Goal: Task Accomplishment & Management: Manage account settings

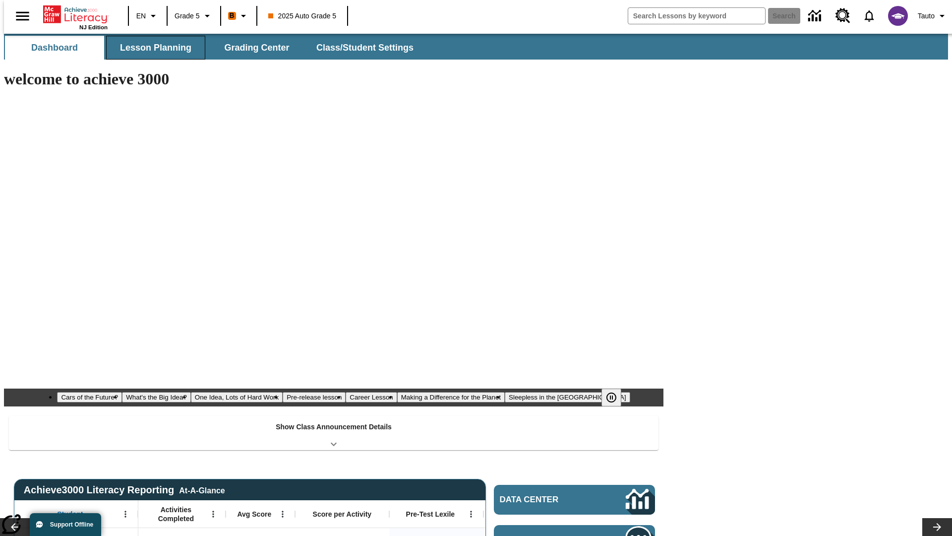
click at [152, 48] on span "Lesson Planning" at bounding box center [155, 47] width 71 height 11
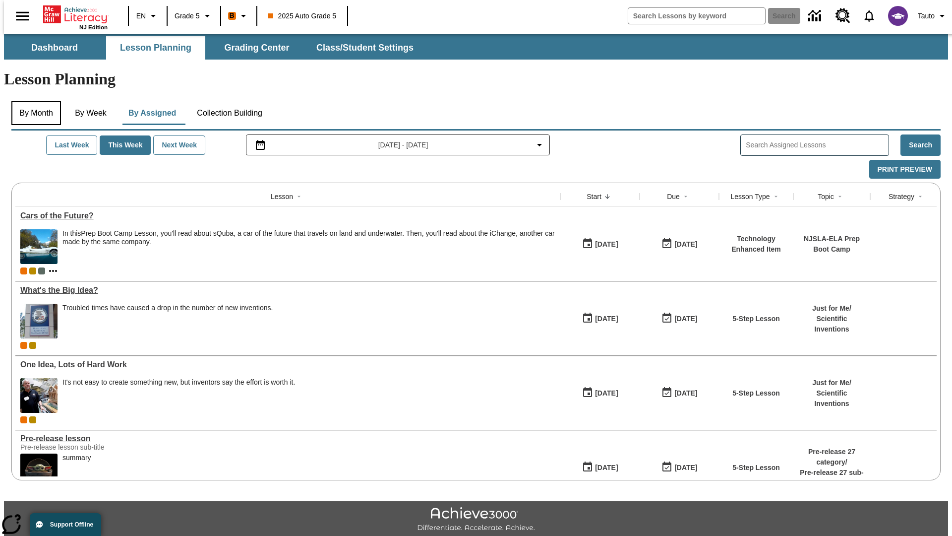
click at [33, 101] on button "By Month" at bounding box center [36, 113] width 50 height 24
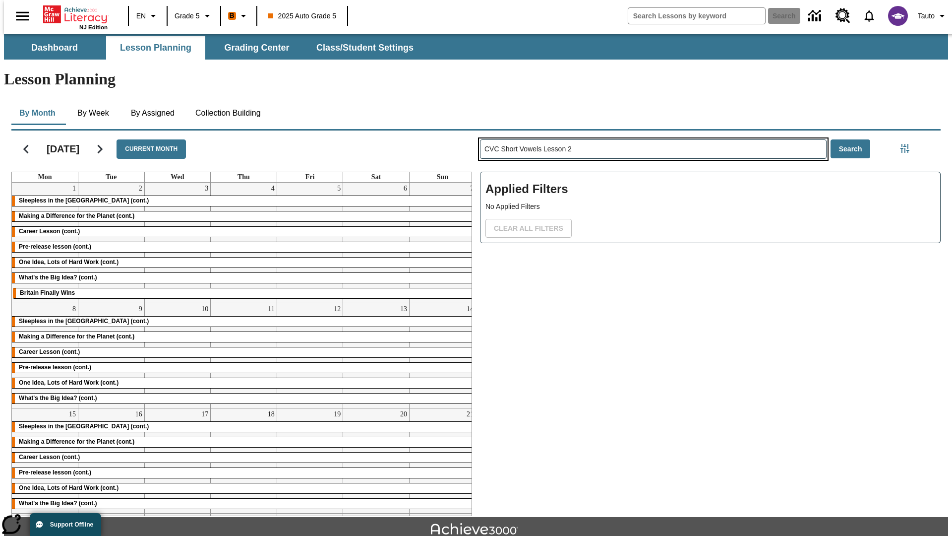
type input "CVC Short Vowels Lesson 2"
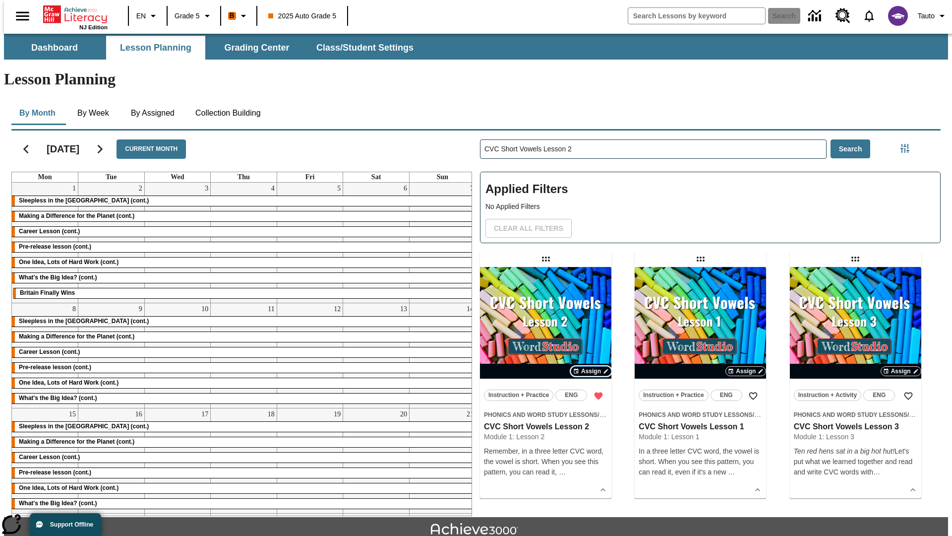
click at [591, 366] on span "Assign" at bounding box center [591, 370] width 20 height 9
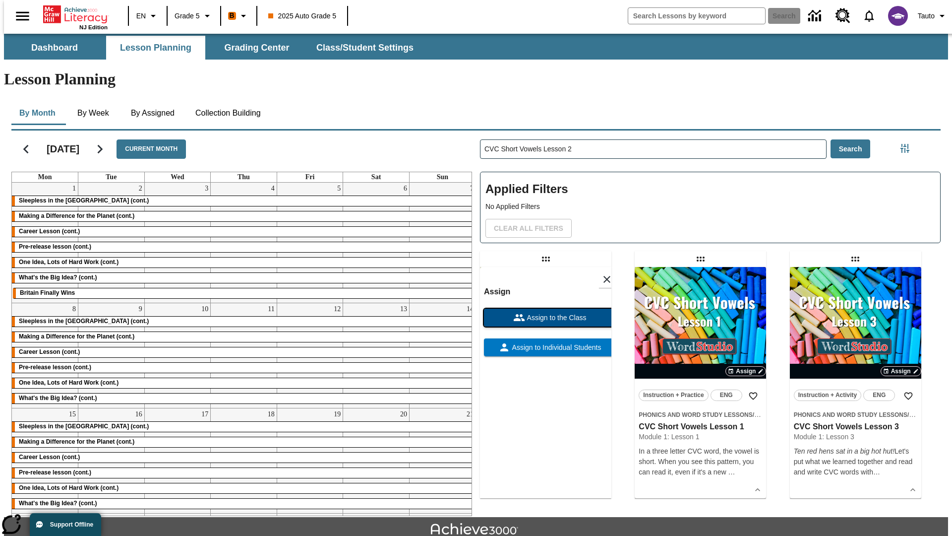
click at [546, 312] on span "Assign to the Class" at bounding box center [555, 317] width 61 height 10
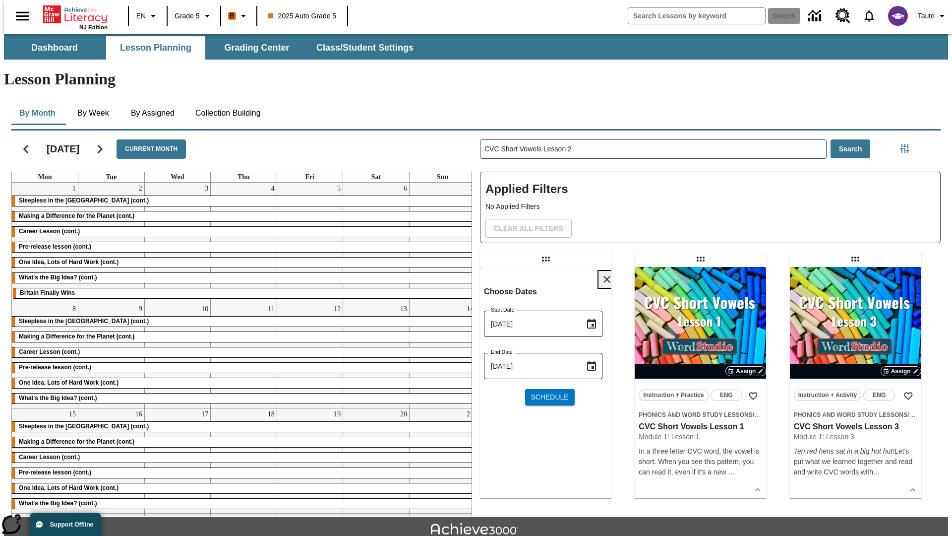
scroll to position [22, 0]
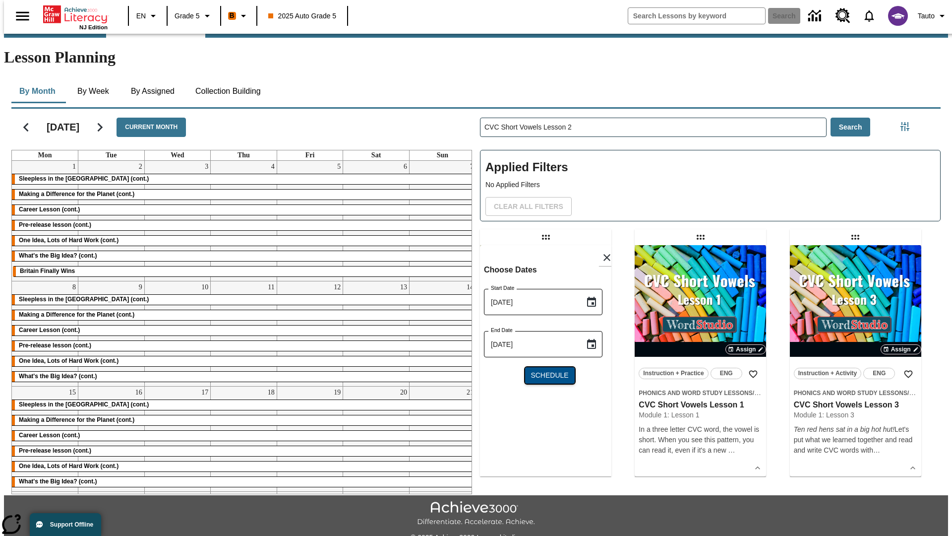
click at [546, 370] on span "Schedule" at bounding box center [550, 375] width 38 height 10
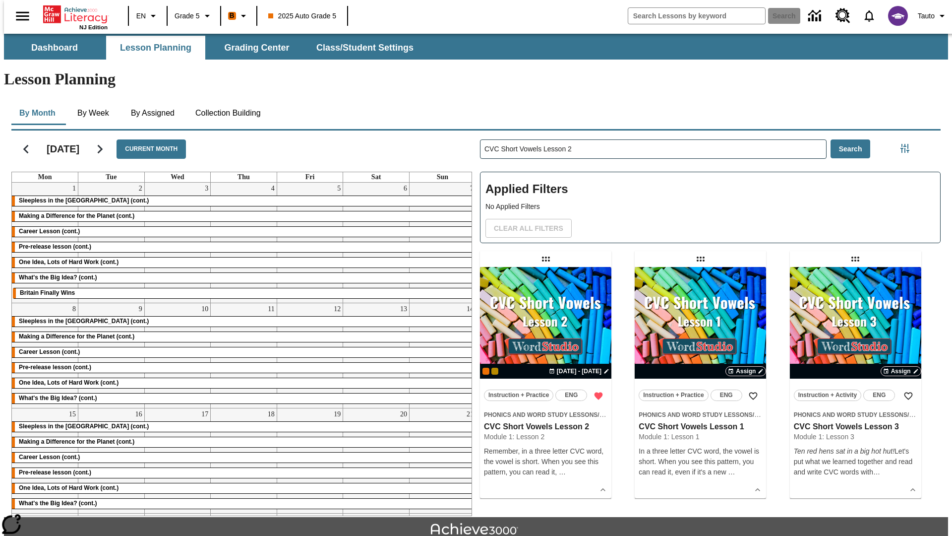
scroll to position [22, 0]
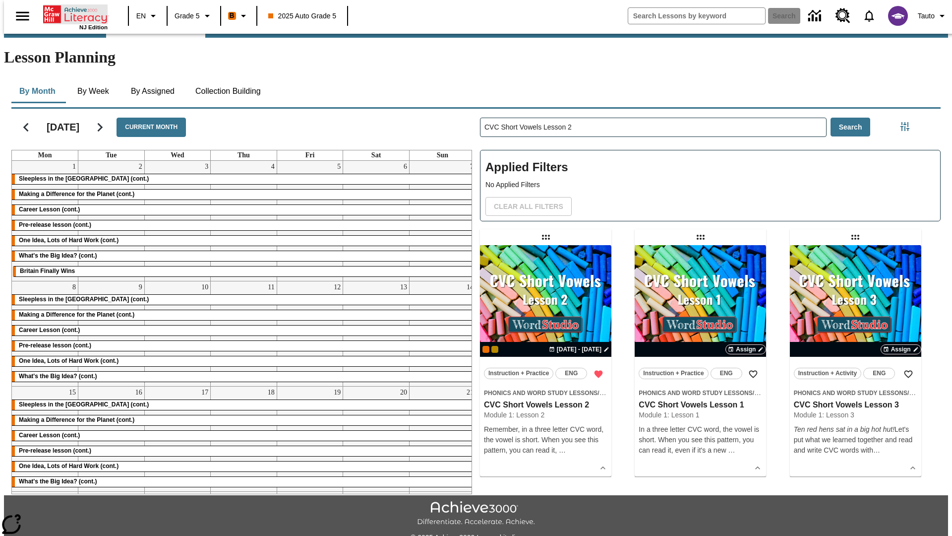
click at [71, 13] on icon "Home" at bounding box center [76, 14] width 66 height 20
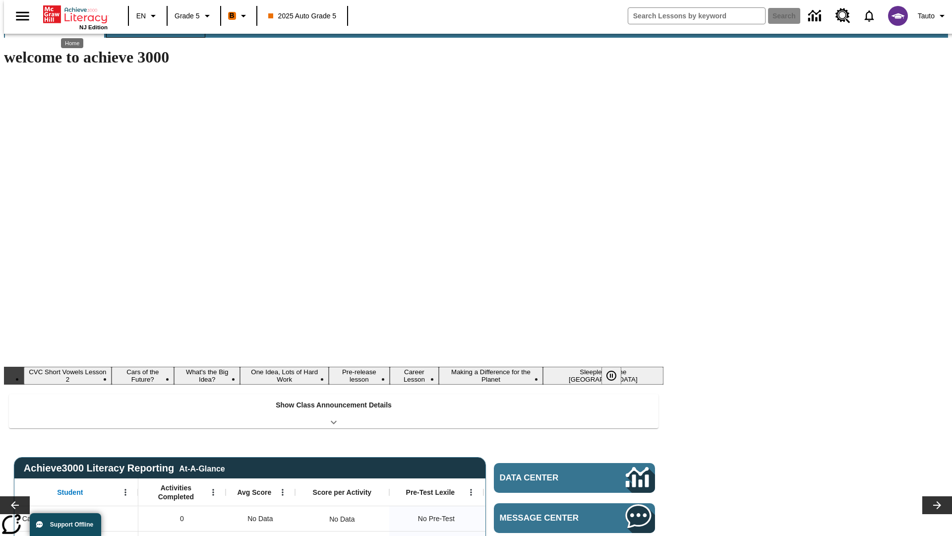
click at [152, 32] on span "Lesson Planning" at bounding box center [155, 25] width 71 height 11
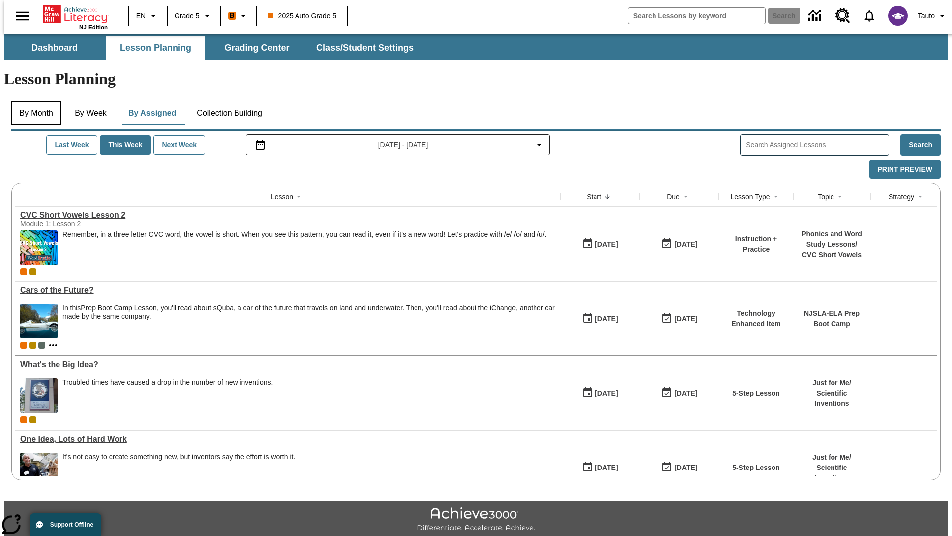
click at [33, 101] on button "By Month" at bounding box center [36, 113] width 50 height 24
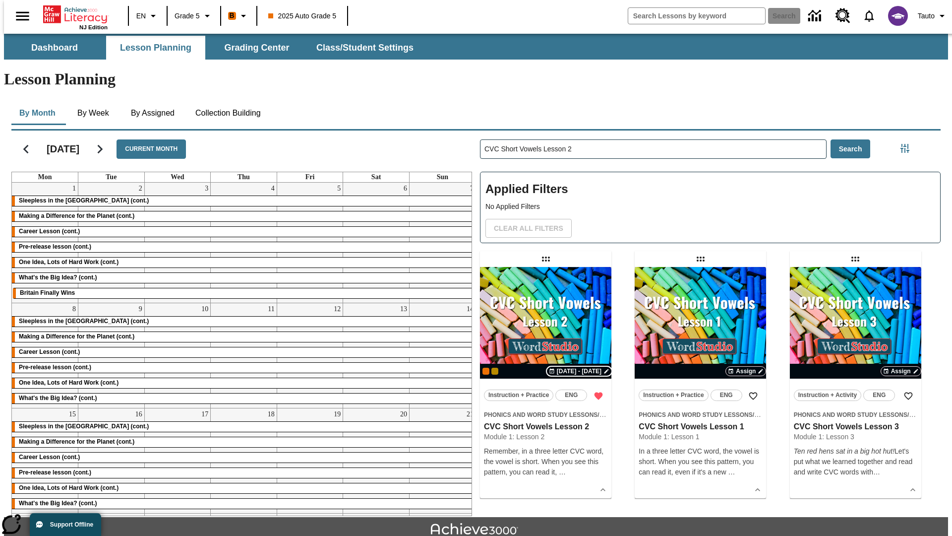
click at [580, 366] on span "[DATE] - [DATE]" at bounding box center [579, 370] width 45 height 9
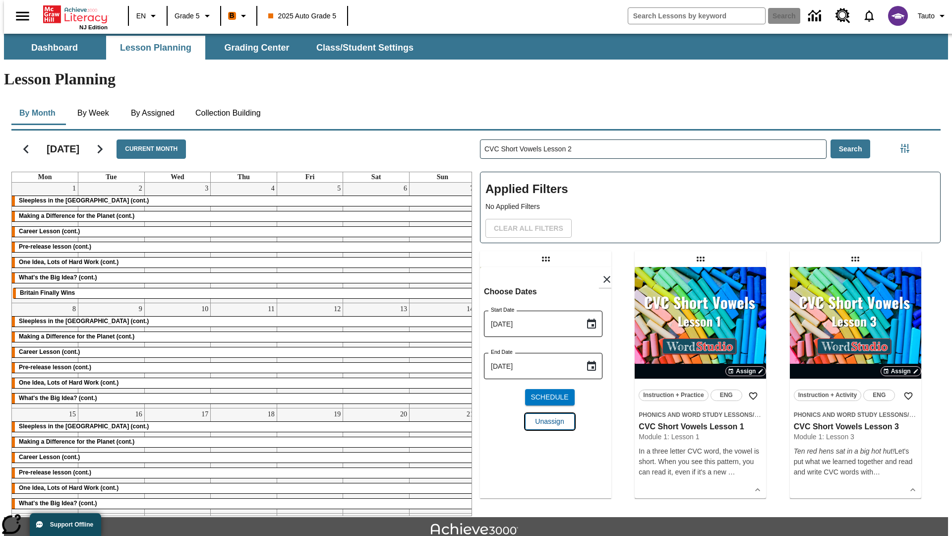
click at [546, 416] on span "Unassign" at bounding box center [549, 421] width 29 height 10
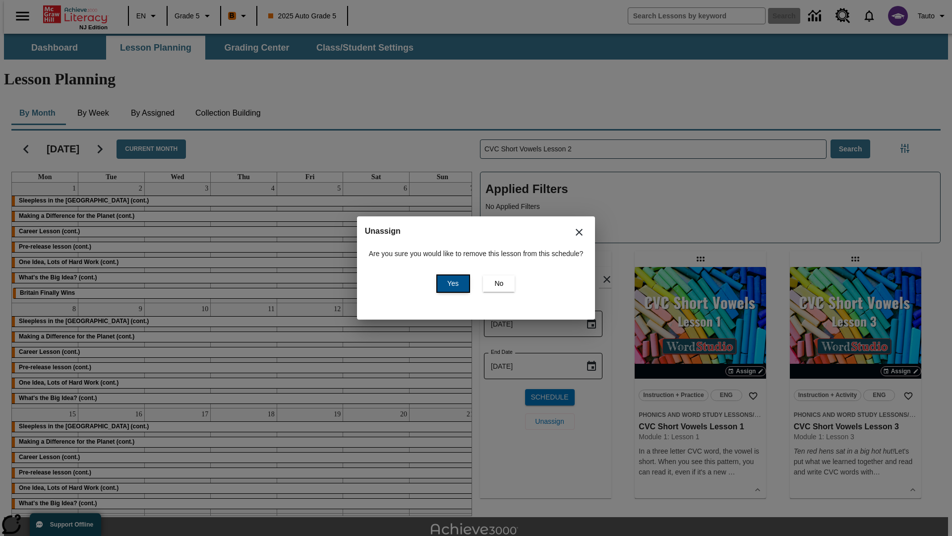
click at [451, 283] on span "Yes" at bounding box center [452, 283] width 11 height 10
